Goal: Task Accomplishment & Management: Manage account settings

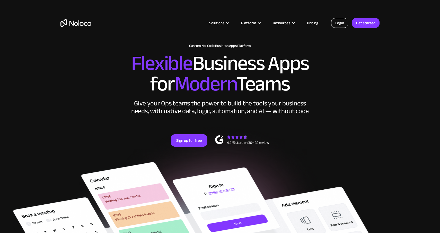
click at [343, 24] on link "Login" at bounding box center [339, 23] width 17 height 10
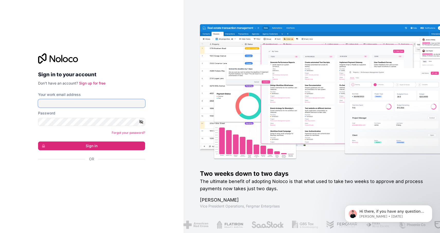
click at [123, 102] on input "Your work email address" at bounding box center [91, 103] width 107 height 8
type input "[EMAIL_ADDRESS][DOMAIN_NAME]"
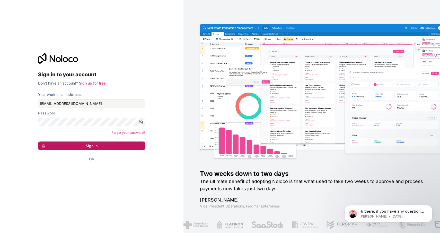
click at [87, 143] on button "Sign in" at bounding box center [91, 145] width 107 height 9
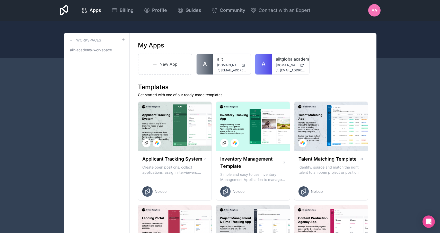
click at [372, 11] on span "AA" at bounding box center [375, 10] width 6 height 6
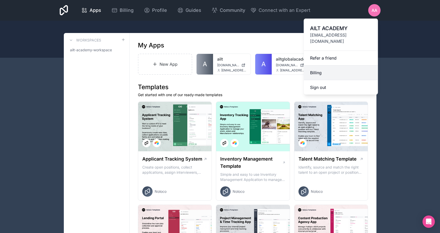
click at [320, 65] on link "Billing" at bounding box center [341, 72] width 74 height 15
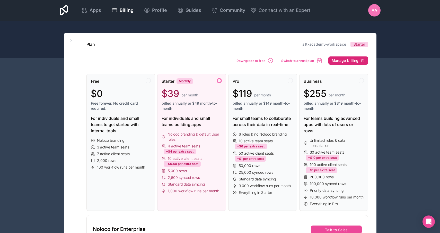
click at [347, 60] on span "Manage billing" at bounding box center [345, 60] width 27 height 5
